Goal: Task Accomplishment & Management: Manage account settings

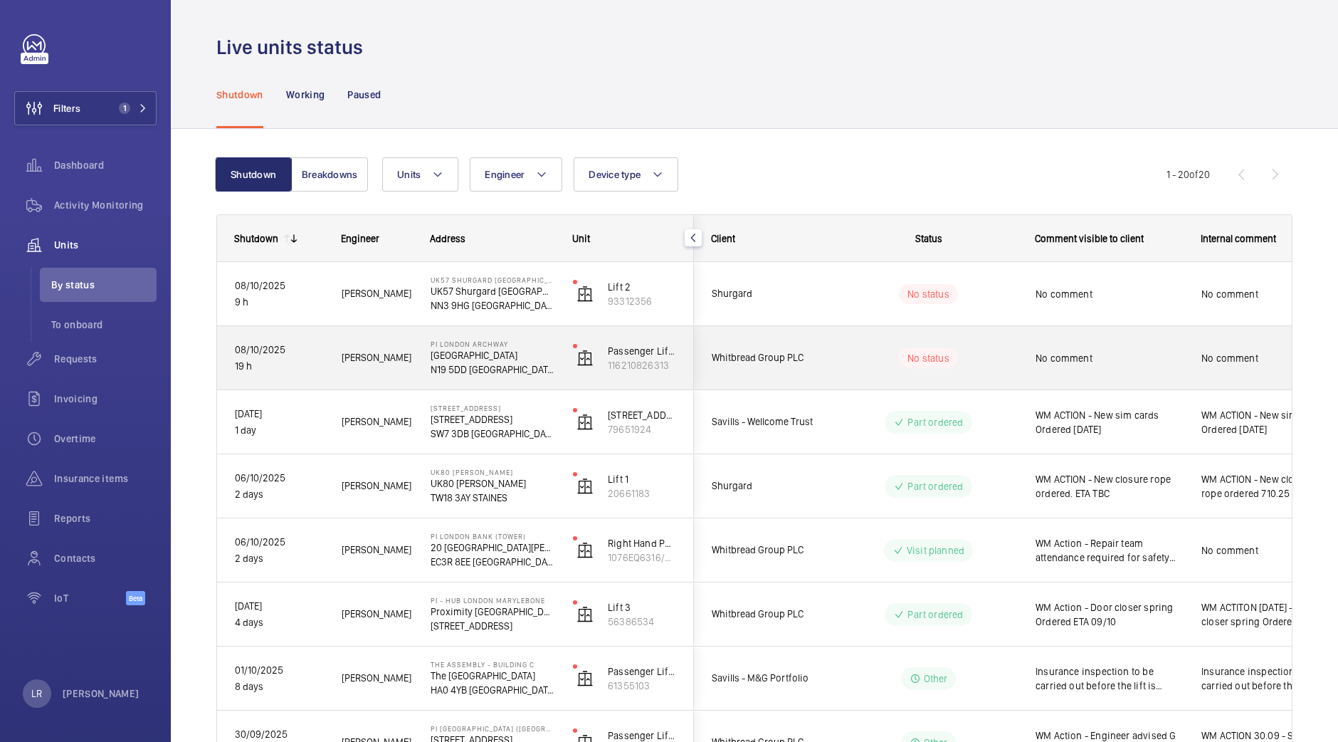
click at [819, 357] on span "Whitbread Group PLC" at bounding box center [767, 358] width 110 height 16
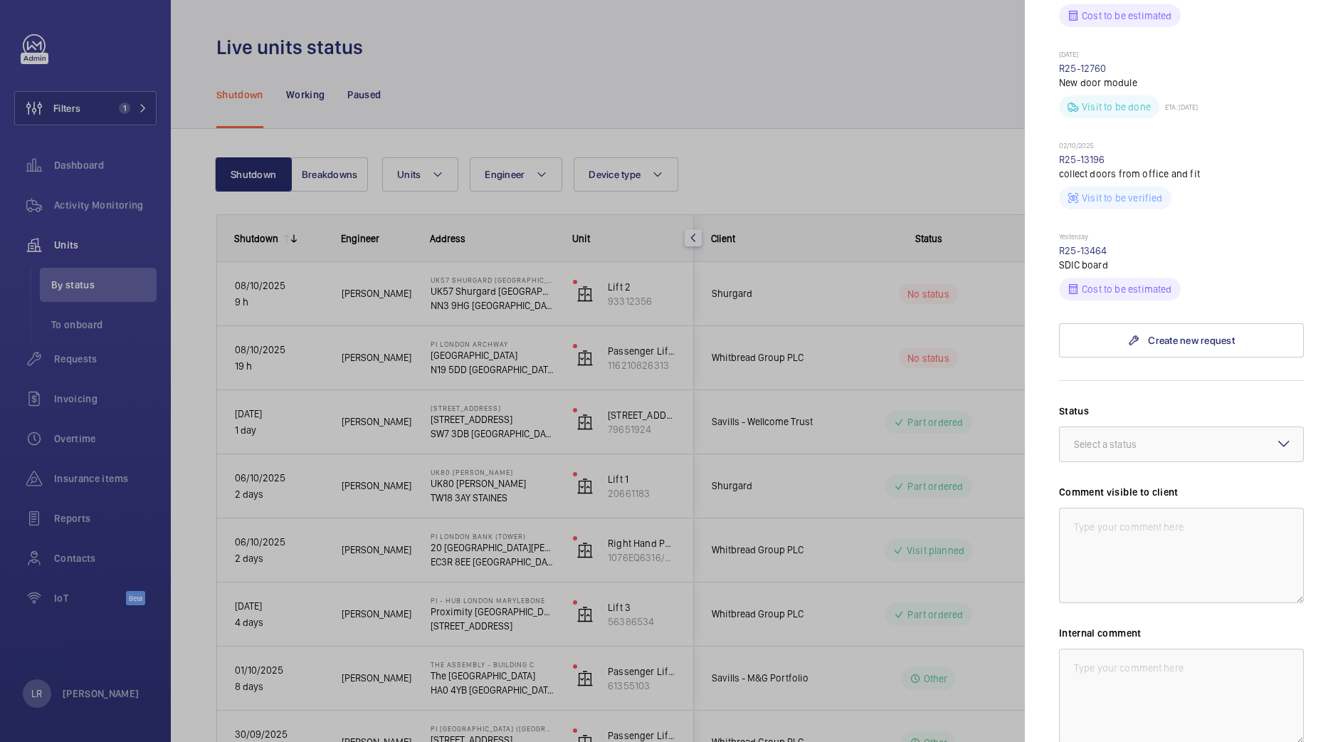
scroll to position [709, 0]
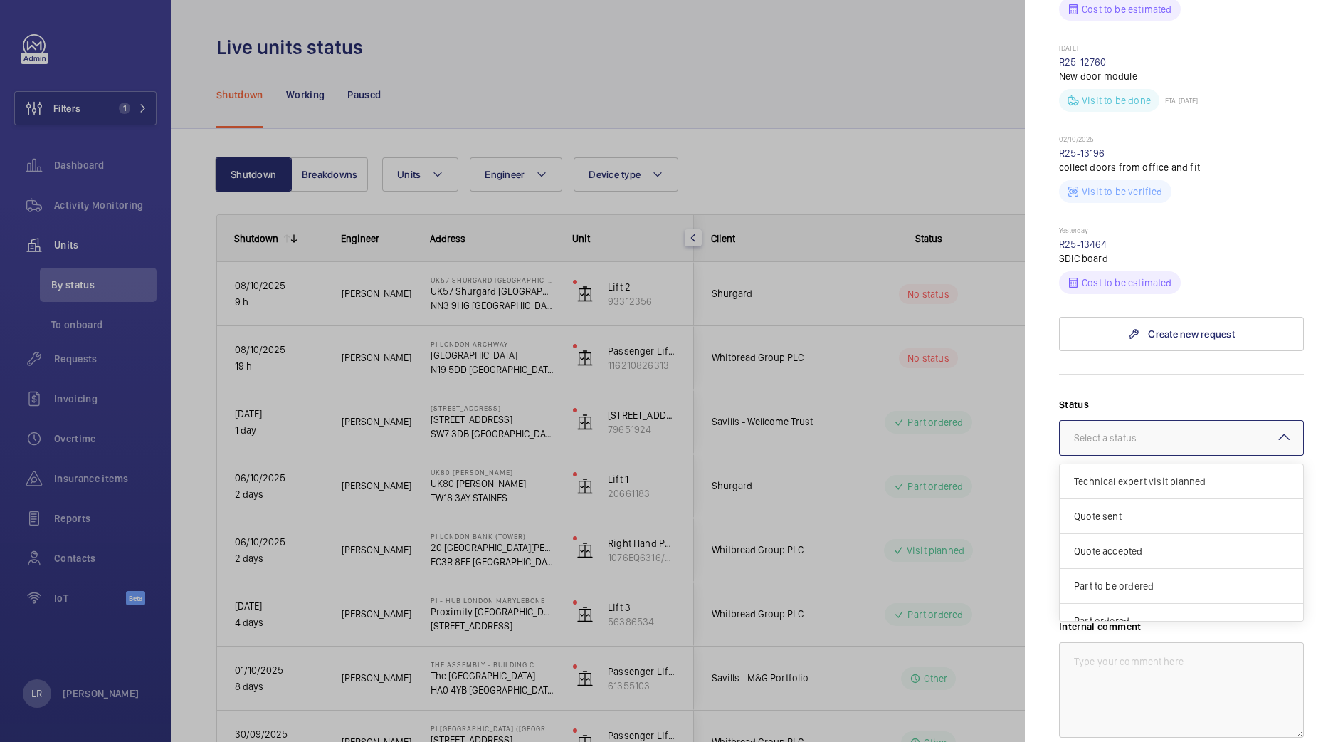
click at [1166, 431] on div "Select a status" at bounding box center [1123, 438] width 98 height 14
click at [1163, 534] on div "Quote accepted" at bounding box center [1181, 551] width 243 height 35
click at [1187, 421] on div at bounding box center [1181, 438] width 243 height 34
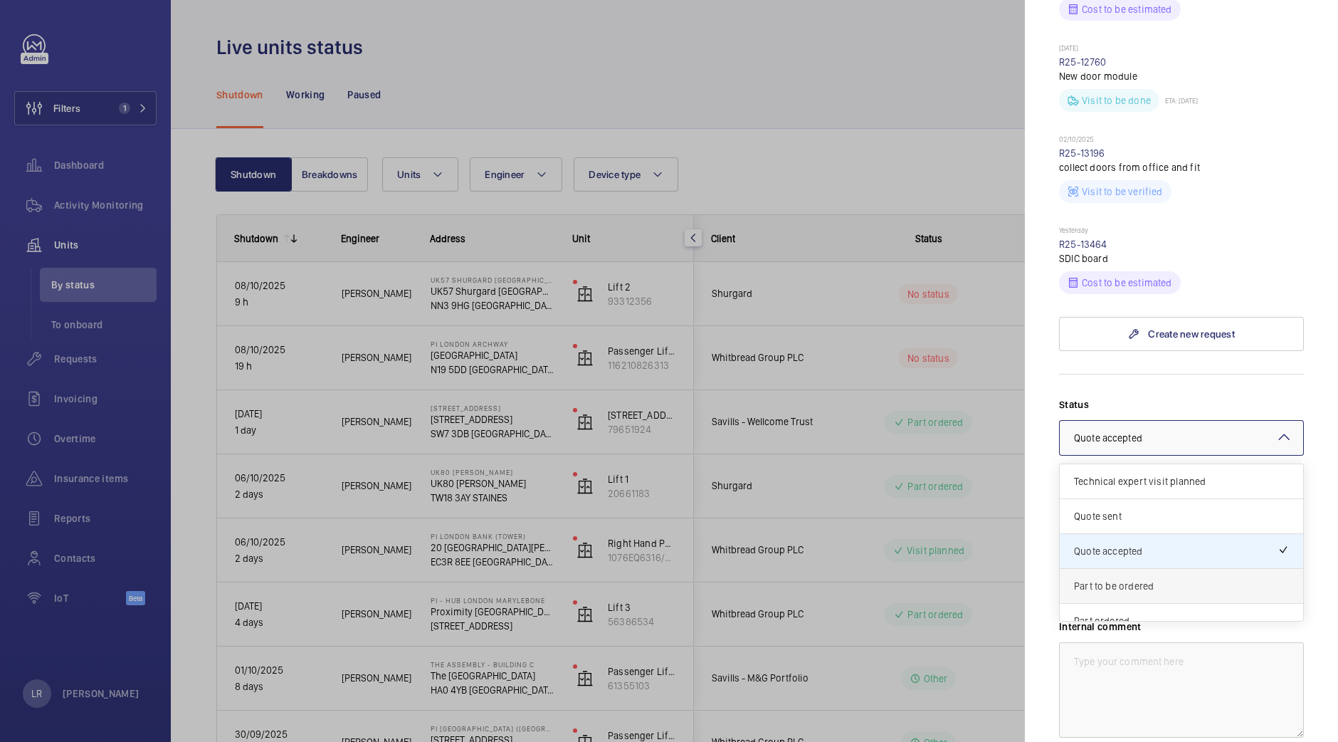
click at [1121, 569] on div "Part to be ordered" at bounding box center [1181, 586] width 243 height 35
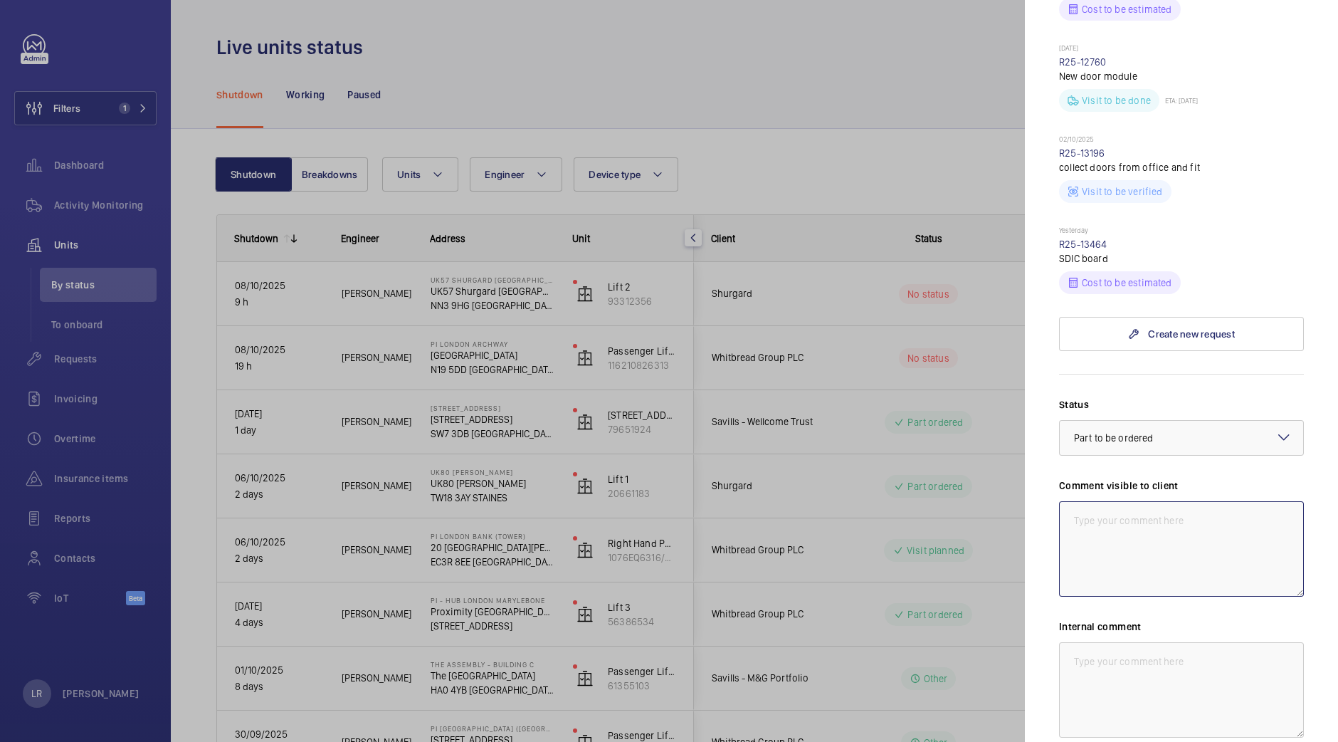
click at [1185, 501] on textarea at bounding box center [1181, 548] width 245 height 95
type textarea "P"
click at [1204, 501] on textarea "WM ACTION - Sourcing new baord," at bounding box center [1181, 548] width 245 height 95
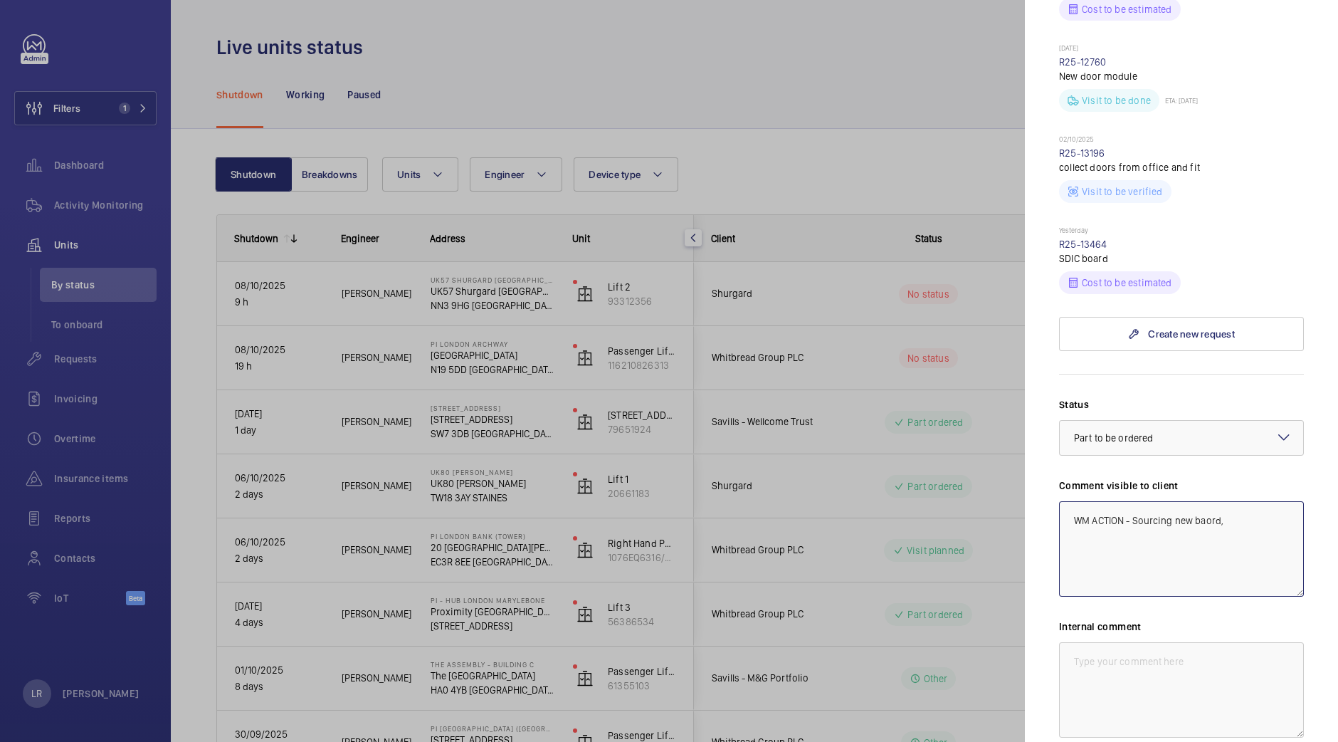
click at [1200, 501] on textarea "WM ACTION - Sourcing new baord," at bounding box center [1181, 548] width 245 height 95
click at [1252, 501] on textarea "WM ACTION - Sourcing new board," at bounding box center [1181, 548] width 245 height 95
drag, startPoint x: 1270, startPoint y: 486, endPoint x: 1024, endPoint y: 498, distance: 246.6
click at [1024, 498] on mat-sidenav-container "Filters 1 Dashboard Activity Monitoring Units By status To onboard Requests Inv…" at bounding box center [669, 371] width 1338 height 742
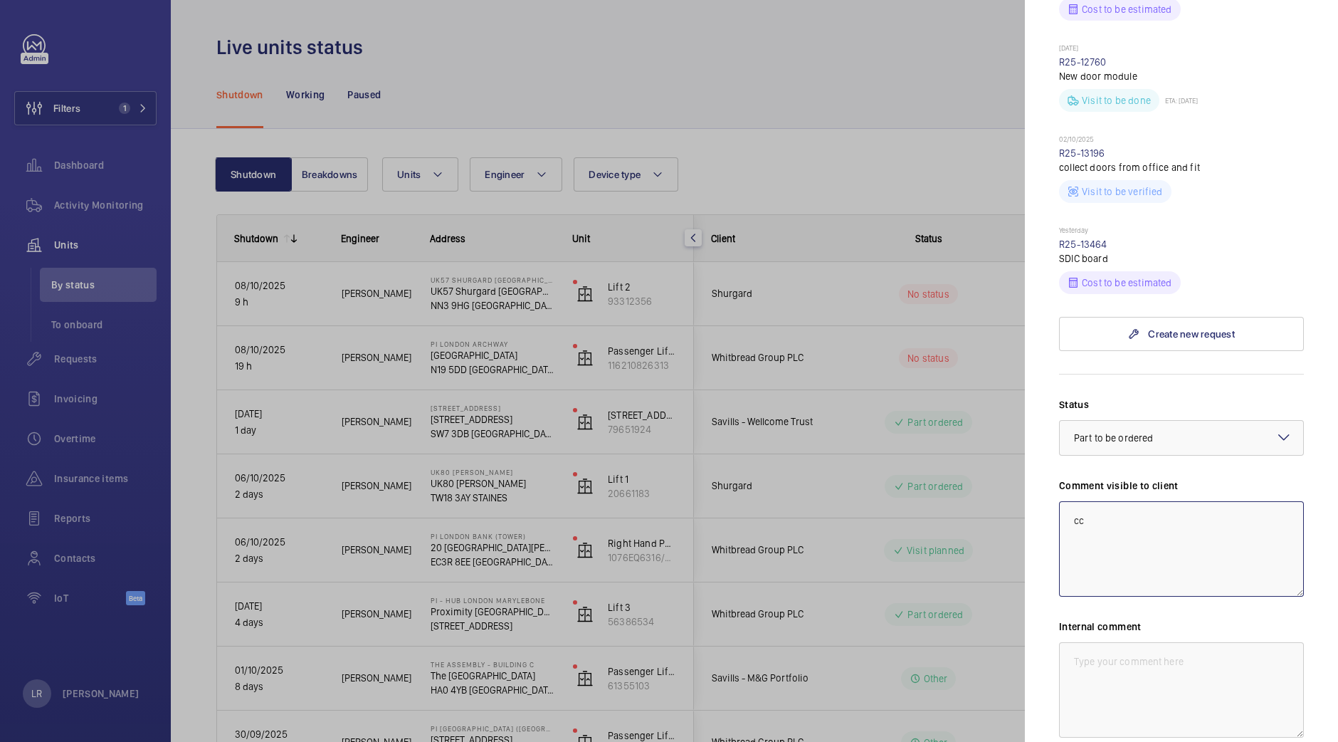
type textarea "c"
drag, startPoint x: 1024, startPoint y: 498, endPoint x: 1018, endPoint y: 572, distance: 75.0
click at [1018, 572] on div at bounding box center [669, 371] width 1338 height 742
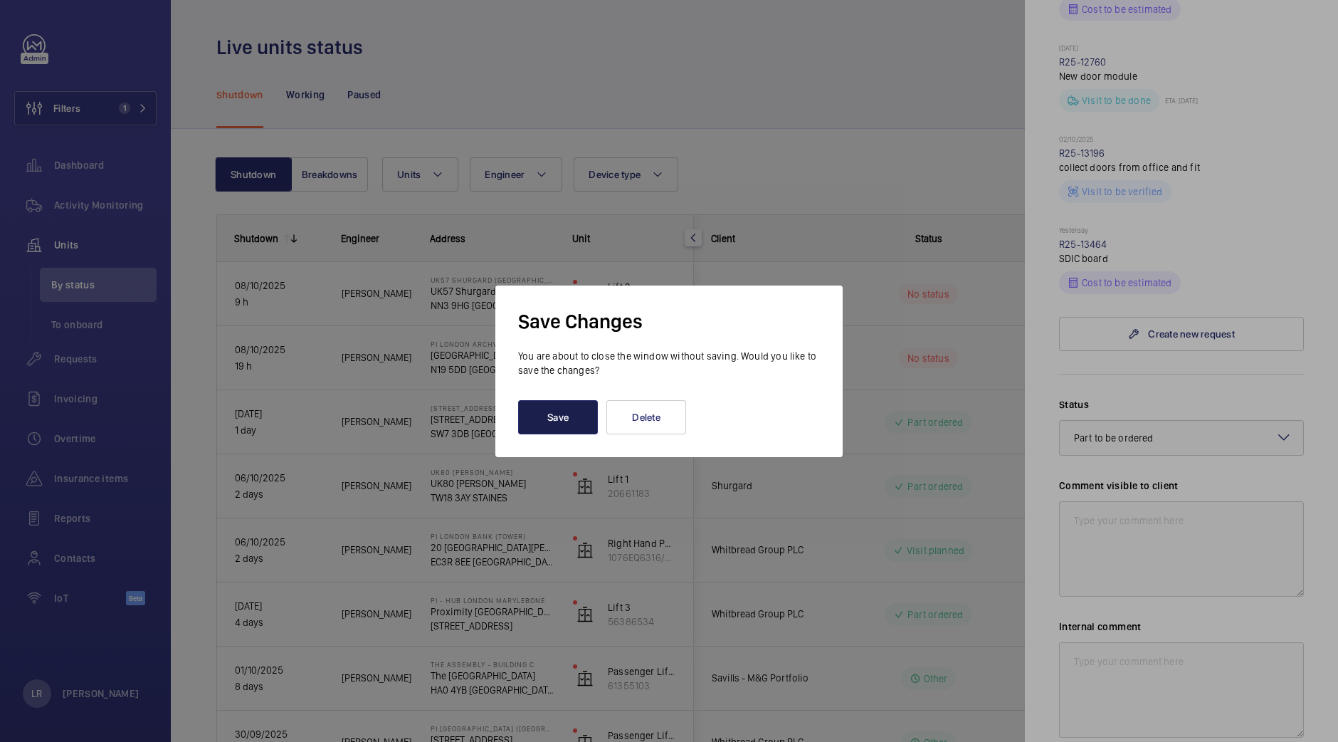
click at [588, 412] on button "Save" at bounding box center [558, 417] width 80 height 34
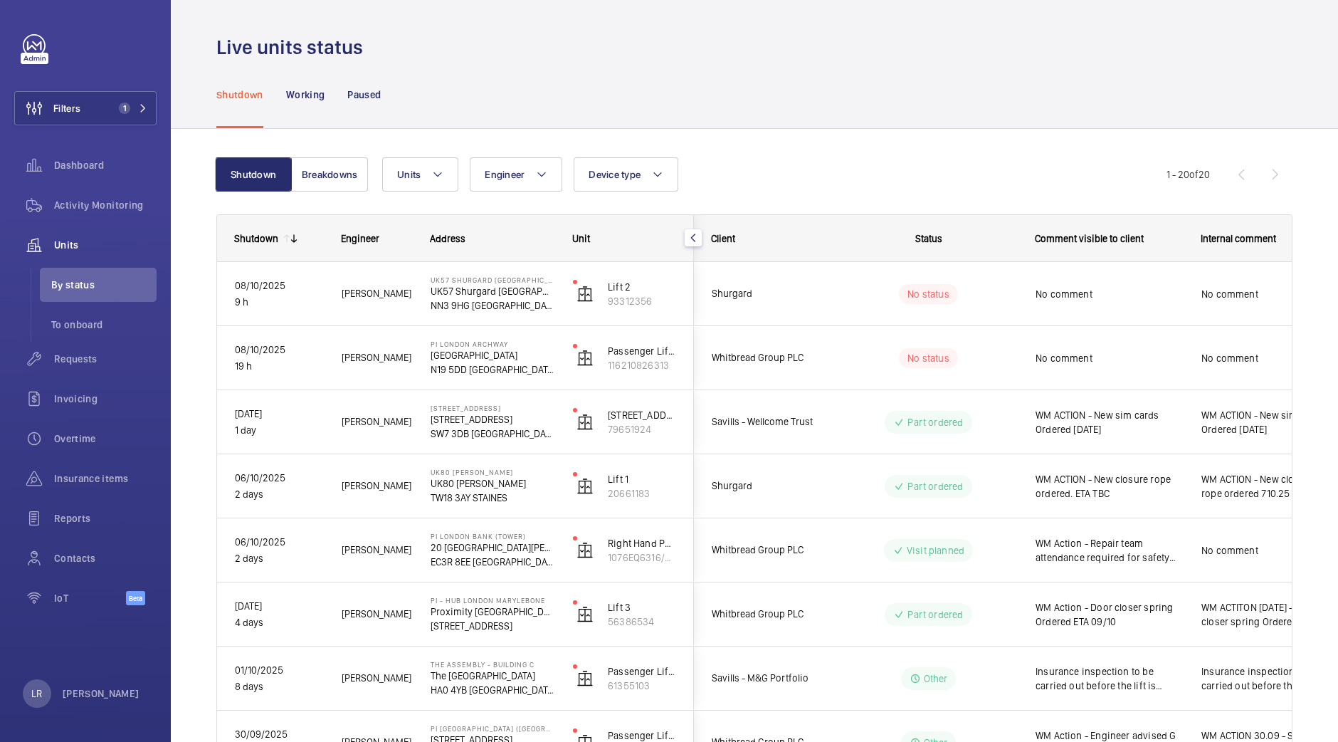
scroll to position [0, 0]
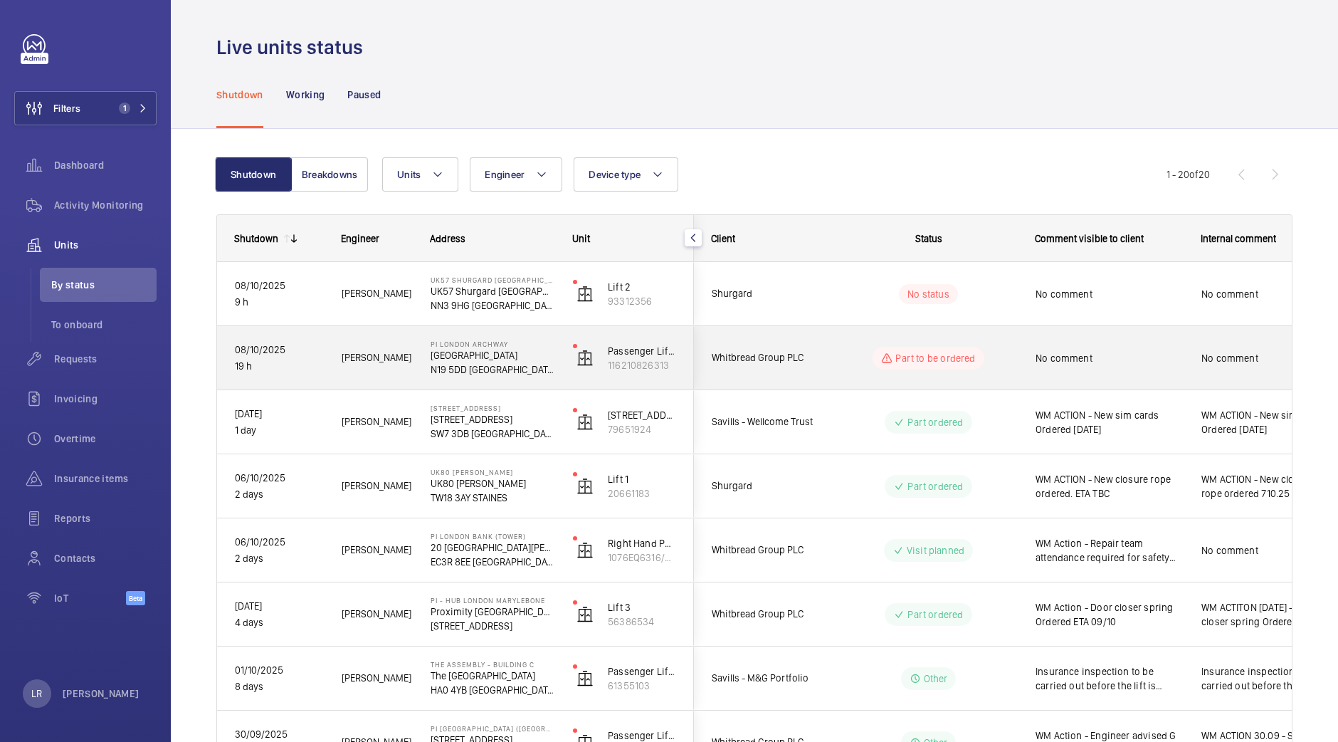
click at [986, 362] on wm-front-pills-cell "Part to be ordered" at bounding box center [928, 358] width 177 height 23
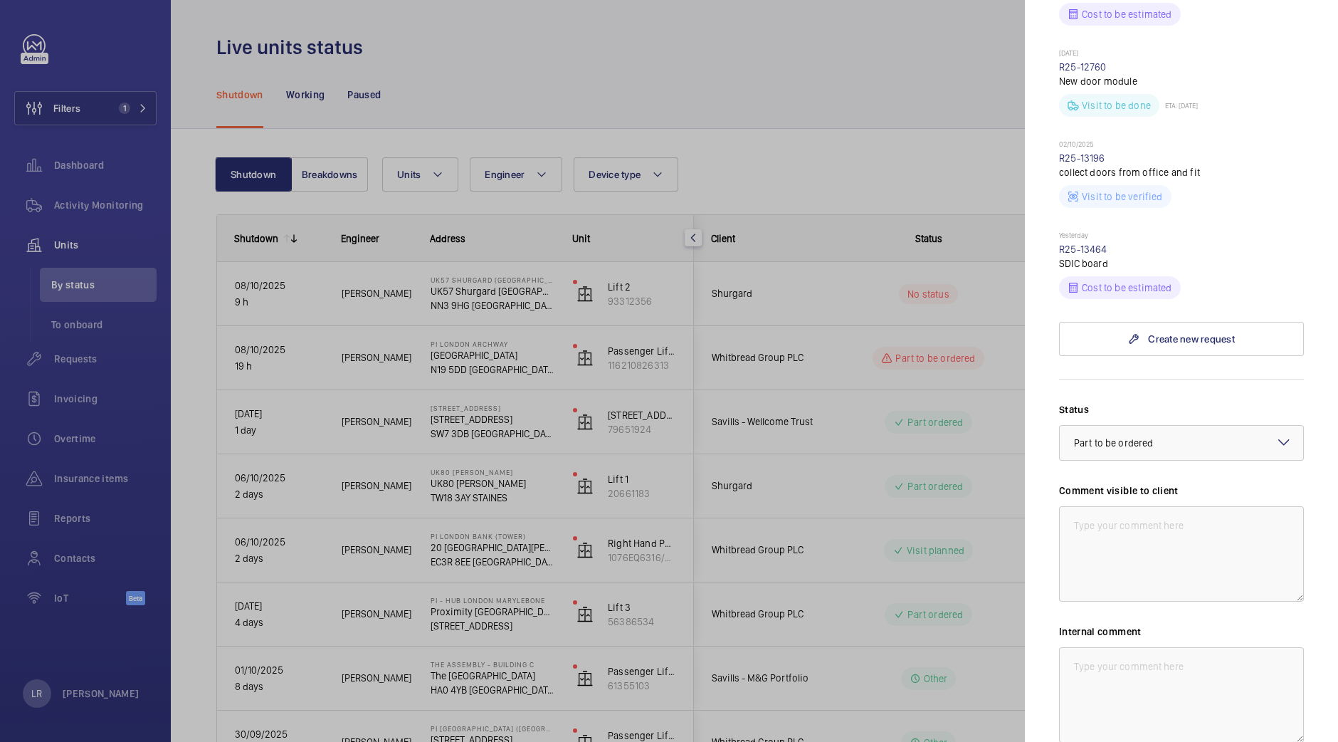
scroll to position [800, 0]
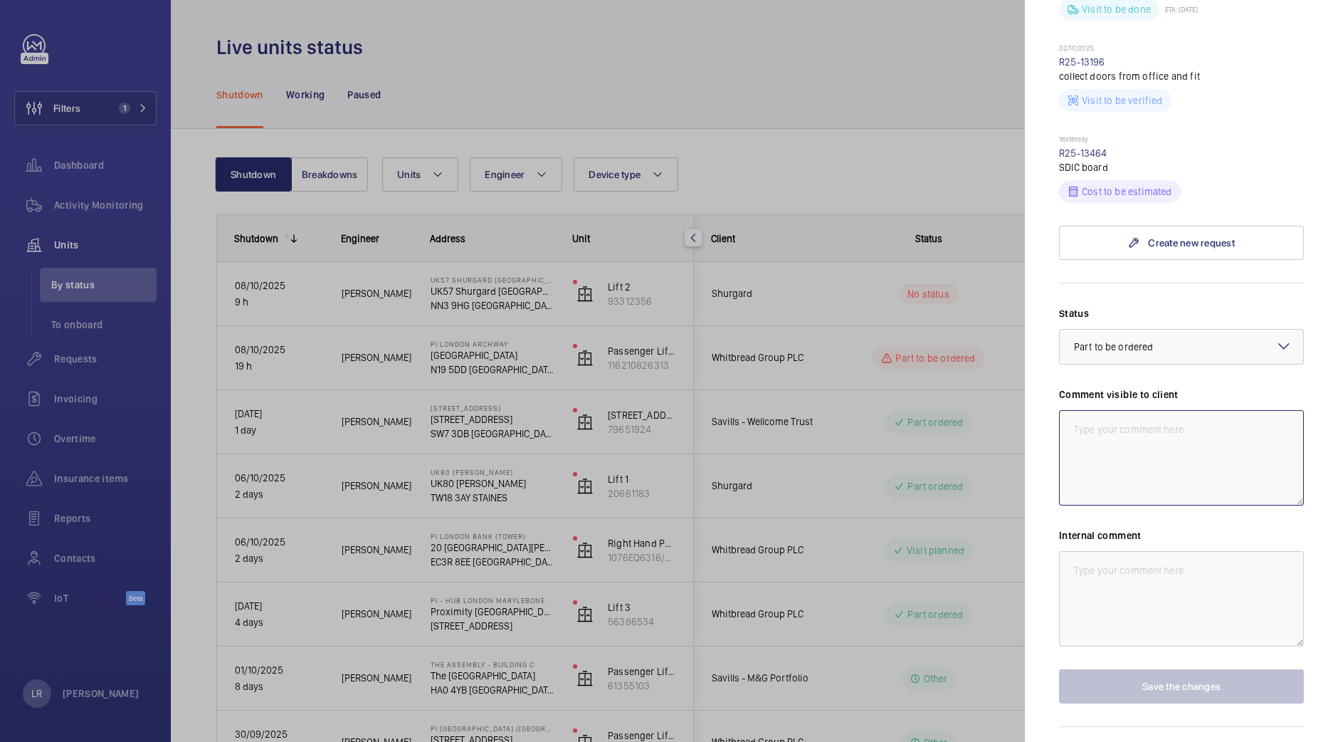
click at [1191, 451] on textarea at bounding box center [1181, 457] width 245 height 95
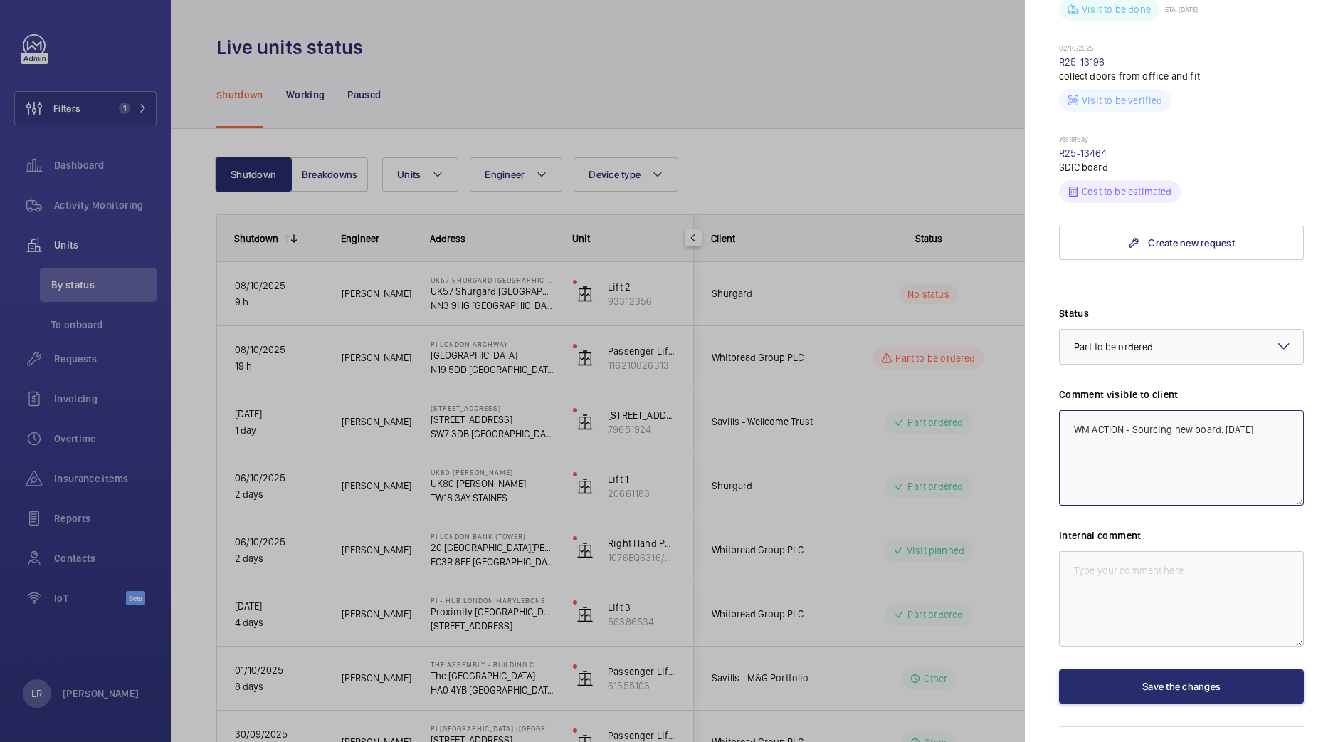
drag, startPoint x: 1268, startPoint y: 416, endPoint x: 1007, endPoint y: 427, distance: 260.8
click at [1007, 427] on mat-sidenav-container "Filters 1 Dashboard Activity Monitoring Units By status To onboard Requests Inv…" at bounding box center [669, 371] width 1338 height 742
paste textarea "R25-13468"
click at [1007, 427] on div at bounding box center [669, 371] width 1338 height 742
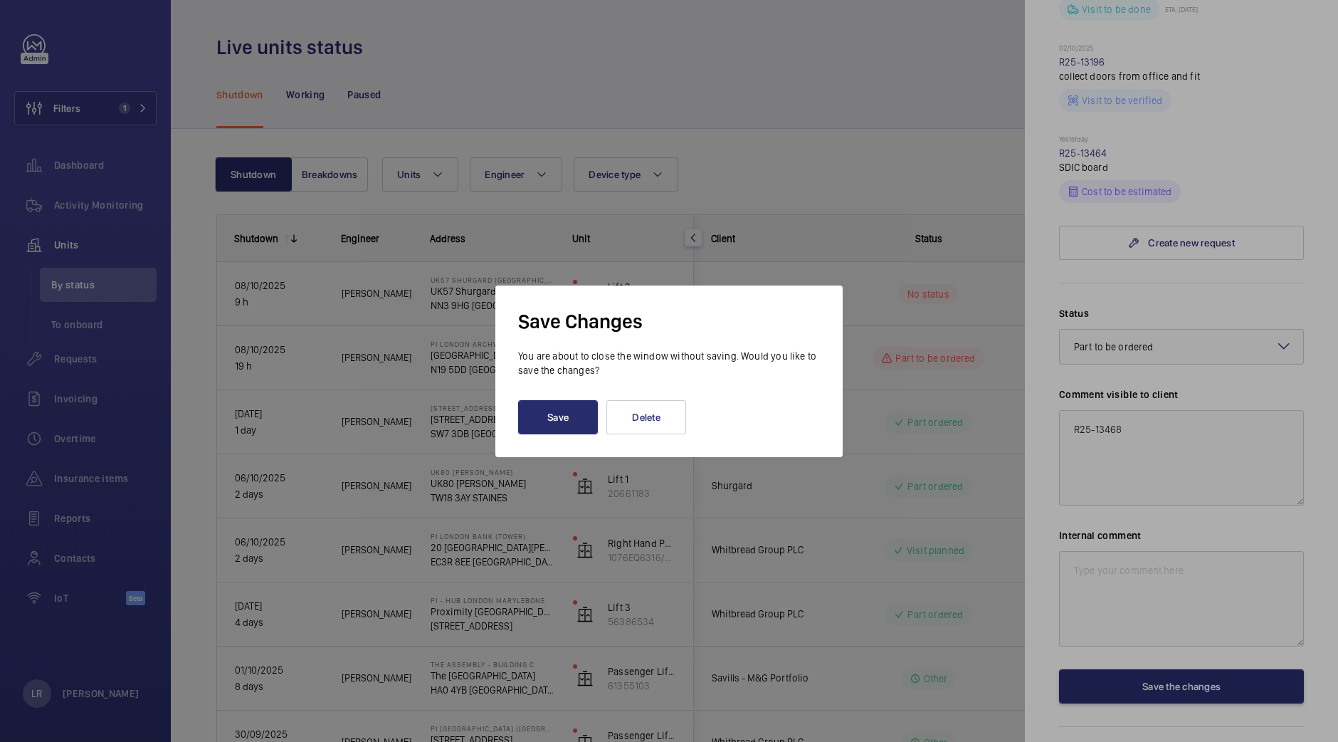
click at [1151, 436] on div at bounding box center [669, 371] width 1338 height 742
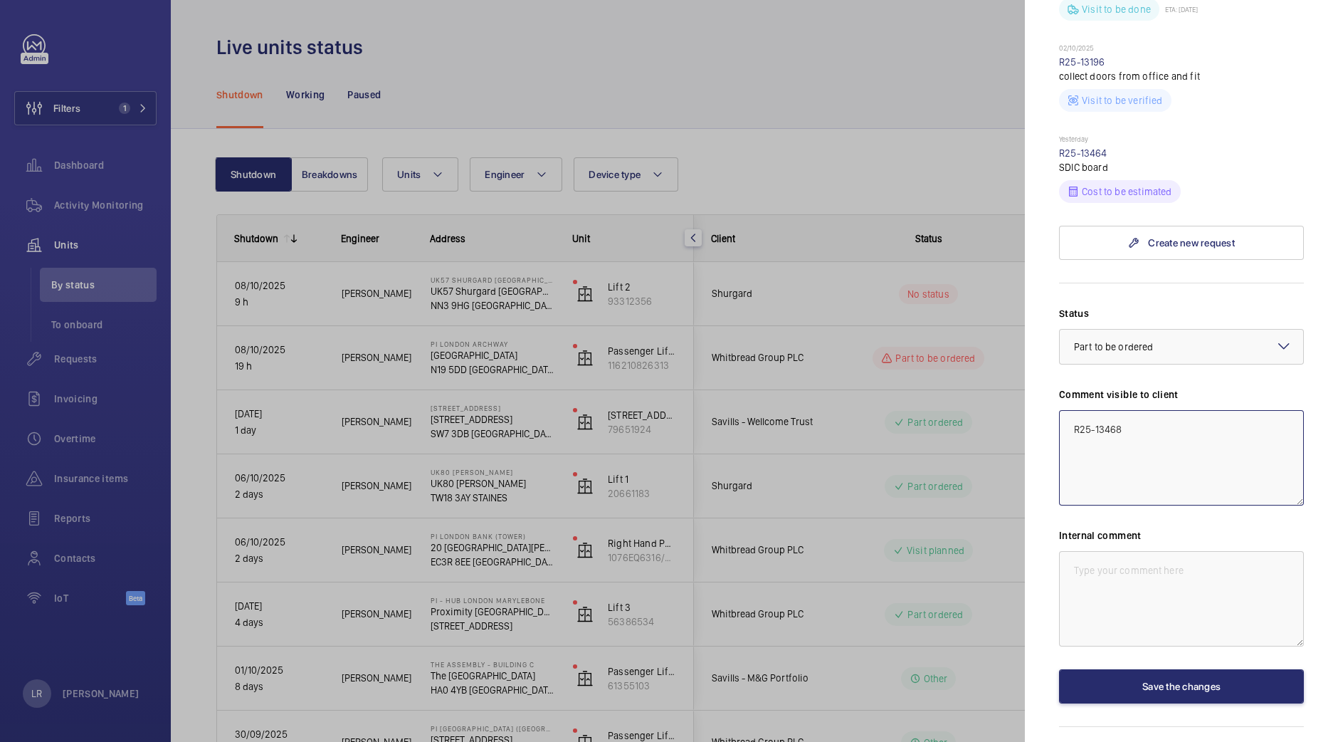
click at [1123, 424] on textarea "R25-13468" at bounding box center [1181, 457] width 245 height 95
click at [1124, 425] on textarea "R25-13468" at bounding box center [1181, 457] width 245 height 95
type textarea "c"
paste textarea "WM ACTION - Sourcing new board. [DATE]"
type textarea "WM ACTION - Sourcing new board. [DATE]"
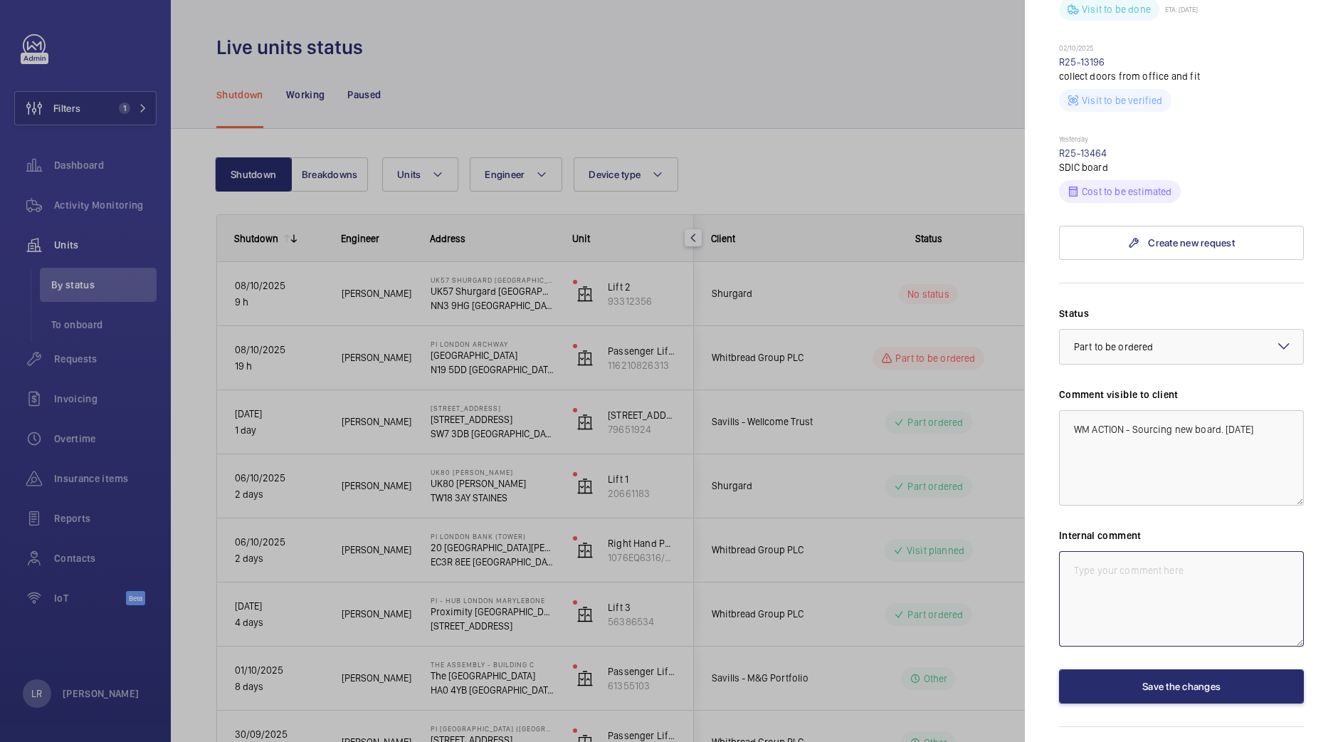
click at [1209, 552] on textarea at bounding box center [1181, 598] width 245 height 95
paste textarea "WM ACTION - Sourcing new board. [DATE]"
type textarea "WM ACTION - Sourcing new board. [DATE]"
click at [1218, 669] on button "Save the changes" at bounding box center [1181, 686] width 245 height 34
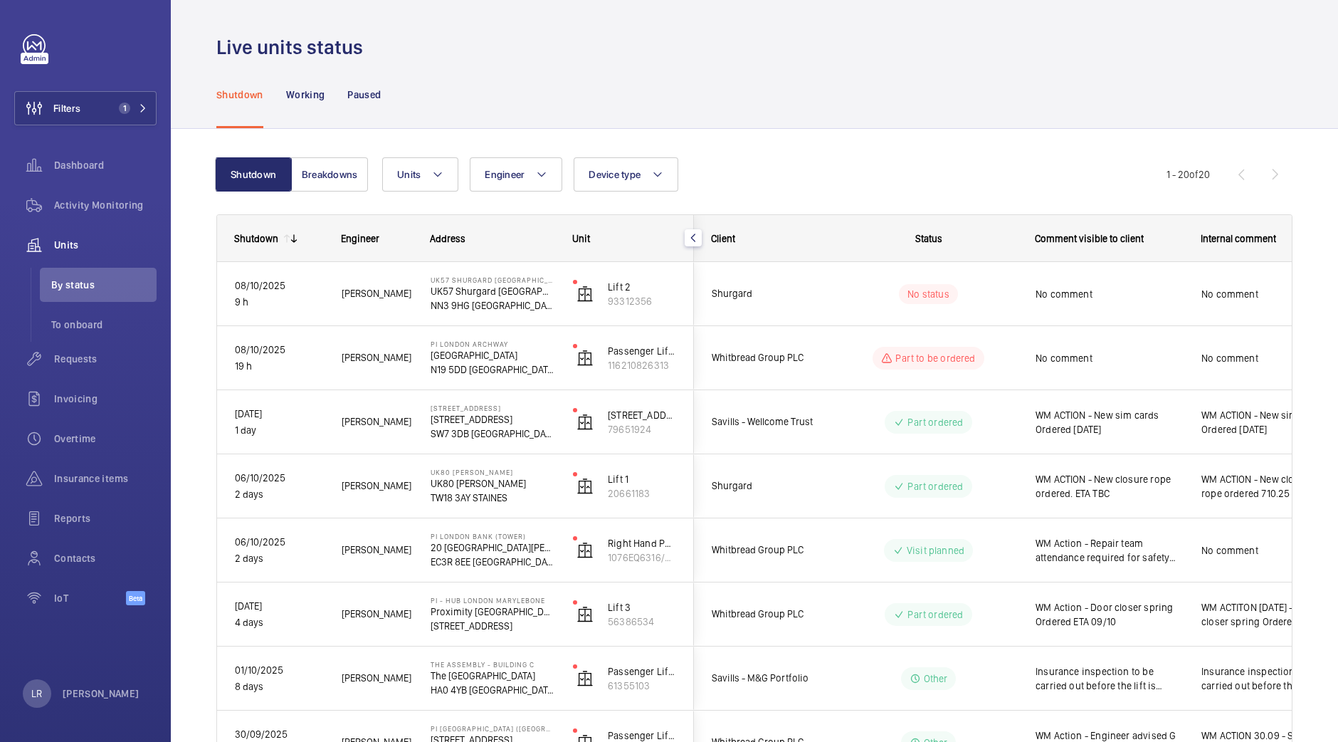
scroll to position [0, 0]
click at [1068, 302] on div "No comment" at bounding box center [1109, 294] width 147 height 33
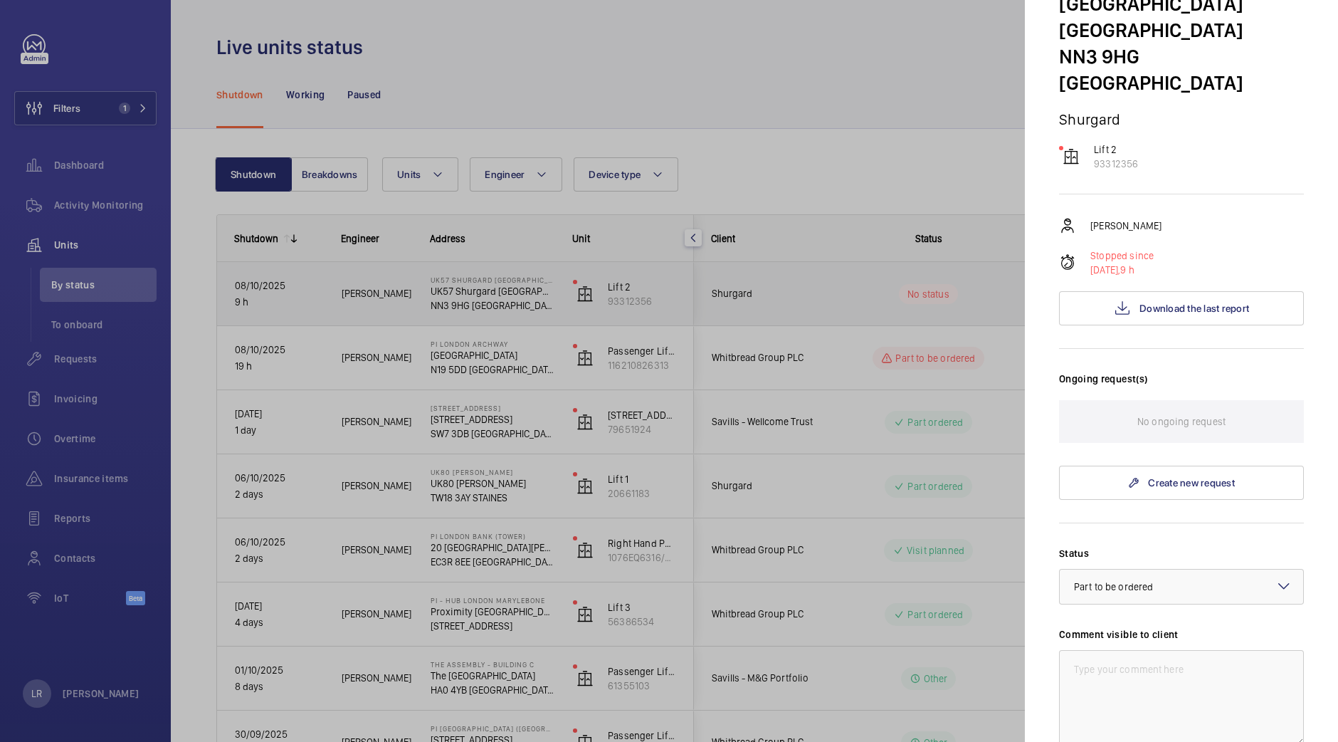
scroll to position [174, 0]
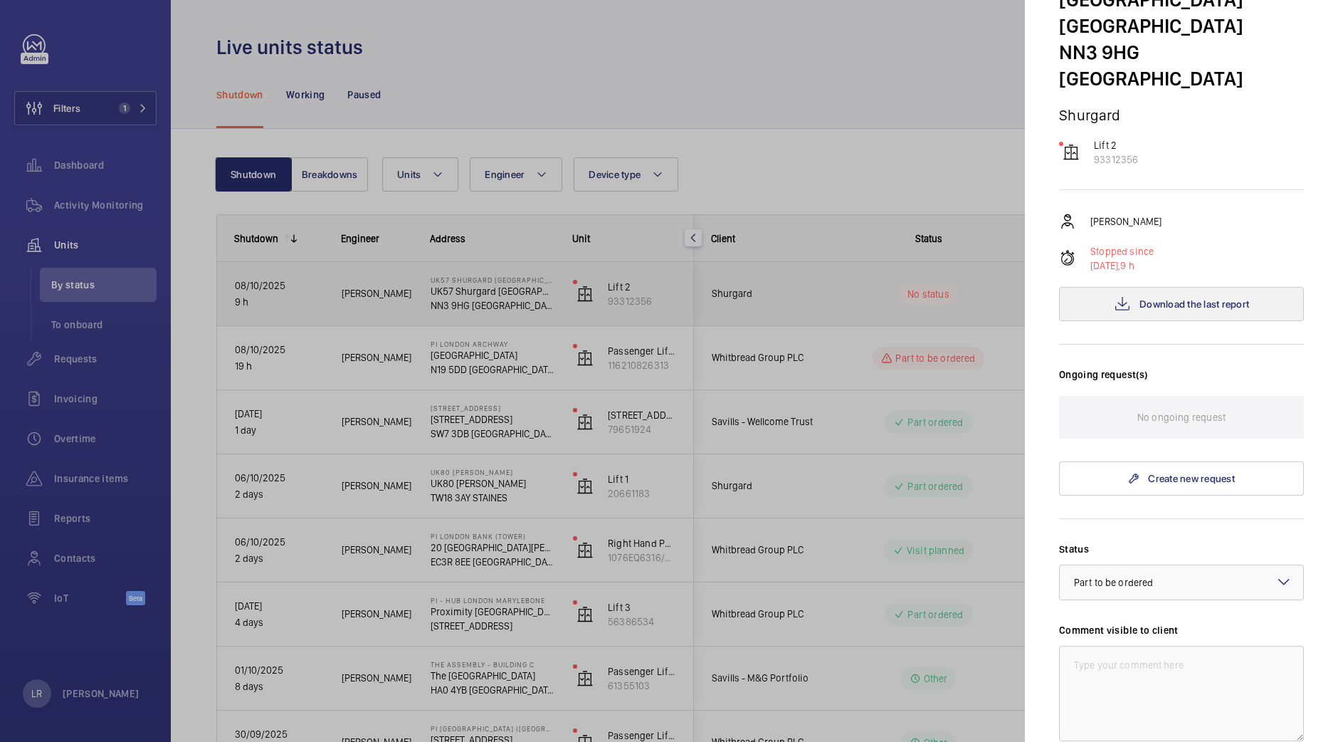
click at [1226, 287] on button "Download the last report" at bounding box center [1181, 304] width 245 height 34
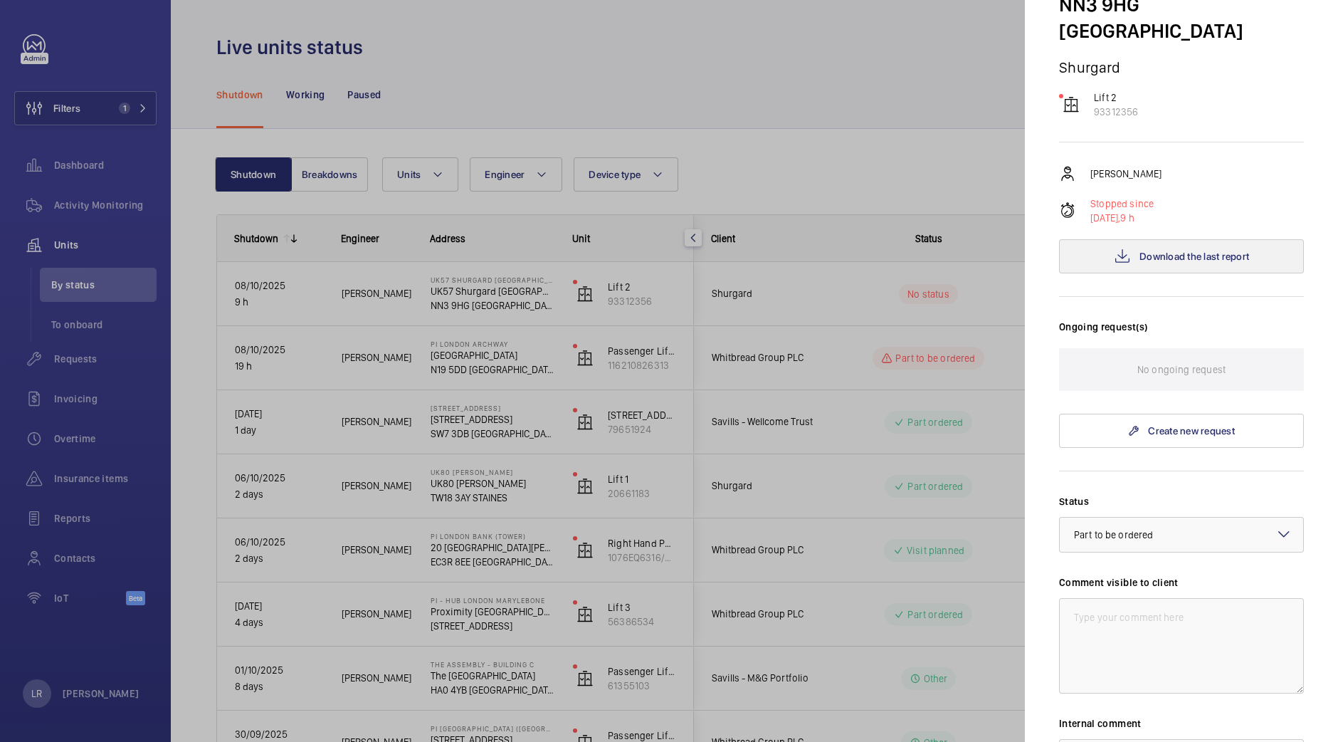
scroll to position [226, 0]
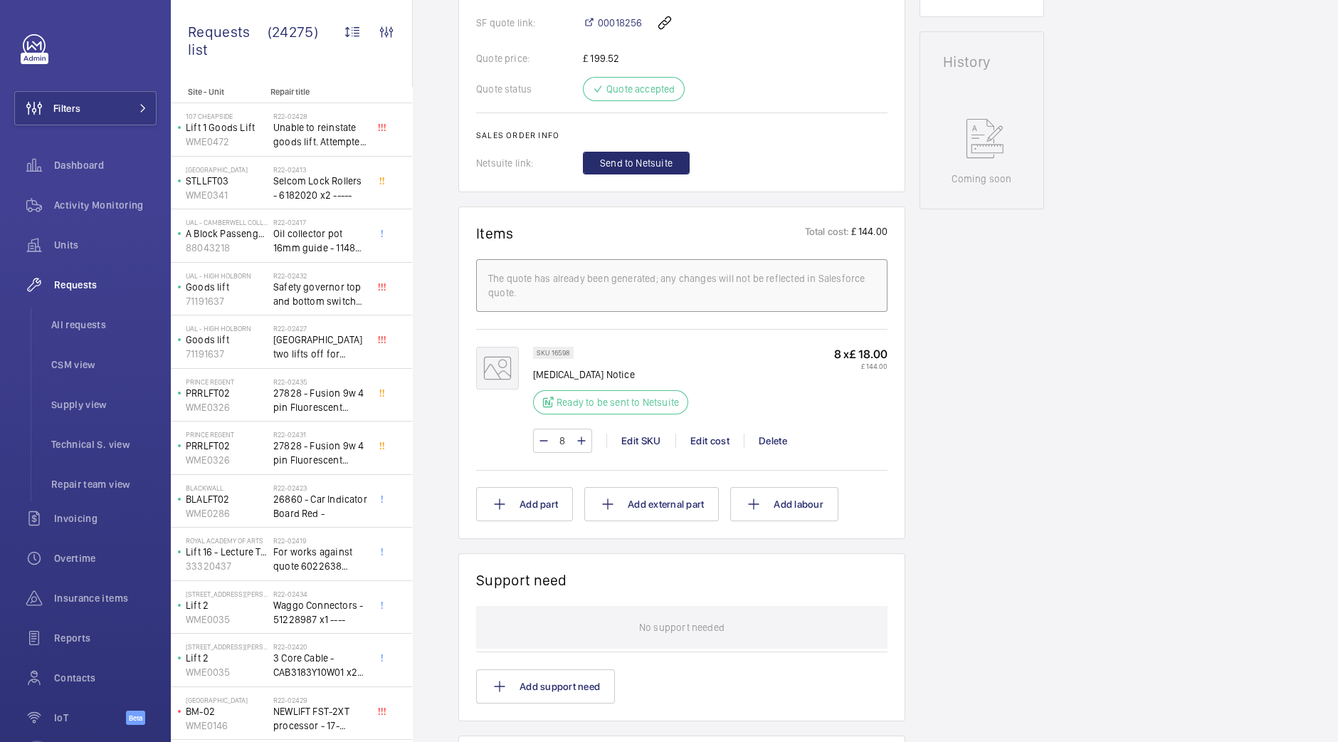
scroll to position [655, 0]
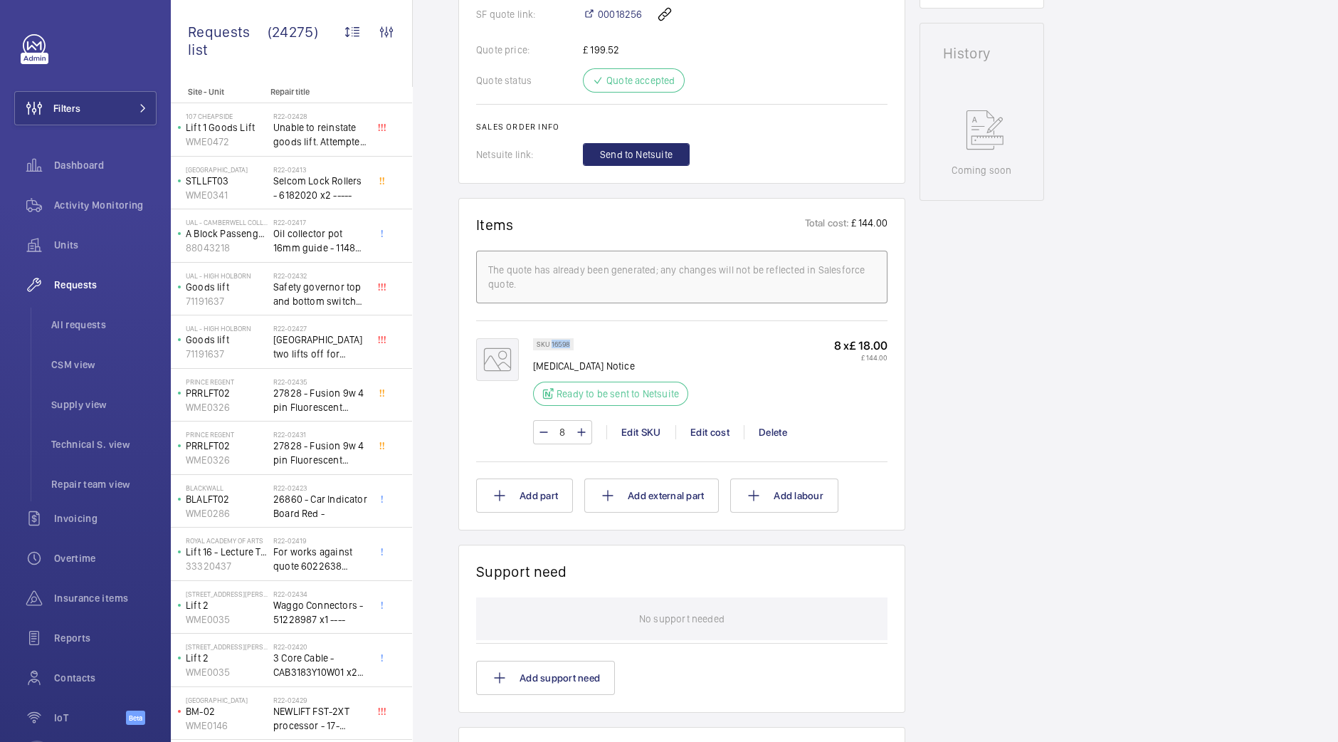
click at [1128, 402] on div "Engineers requests R25-04187 A repair request was created on 2025-03-20 for ele…" at bounding box center [875, 294] width 925 height 1620
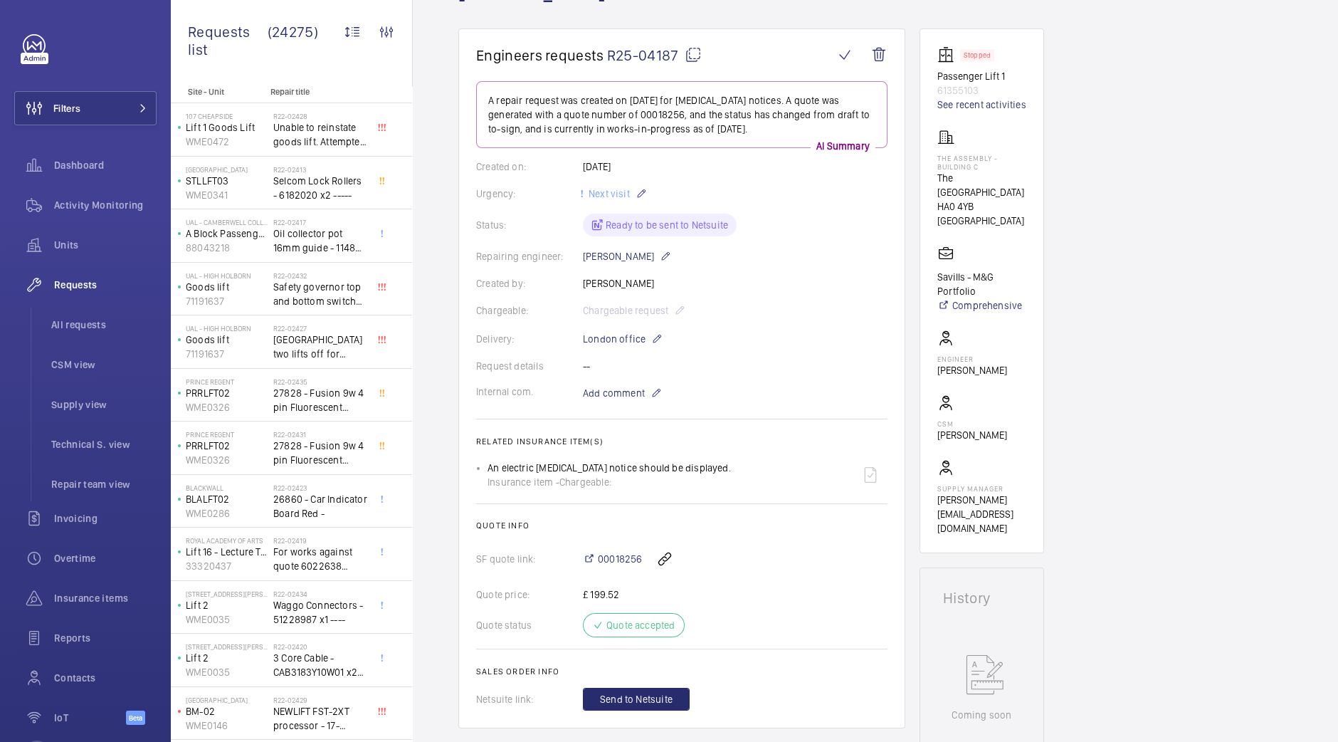
scroll to position [0, 0]
